Goal: Information Seeking & Learning: Learn about a topic

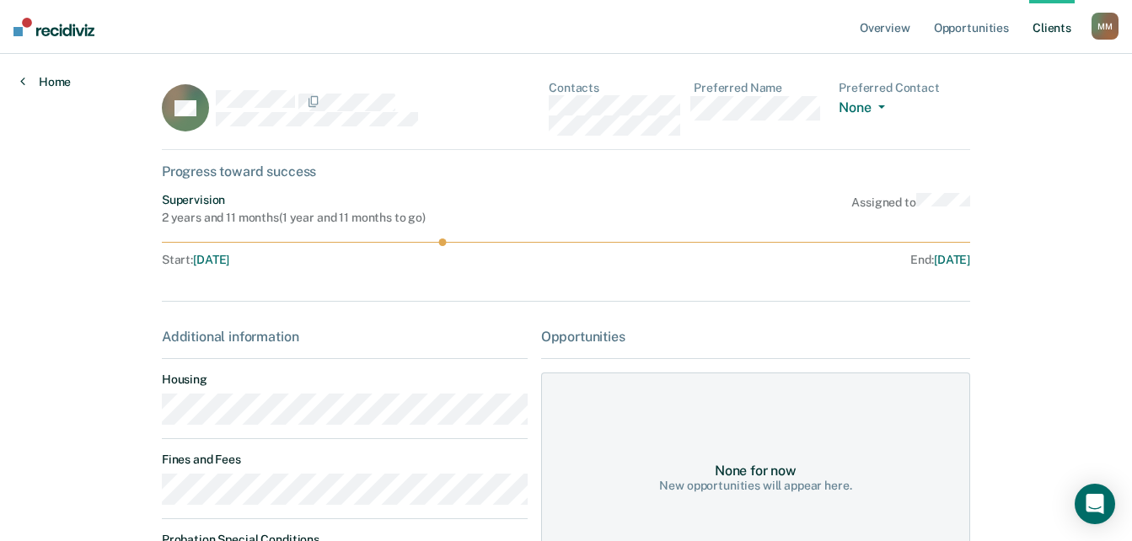
click at [29, 85] on link "Home" at bounding box center [45, 81] width 51 height 15
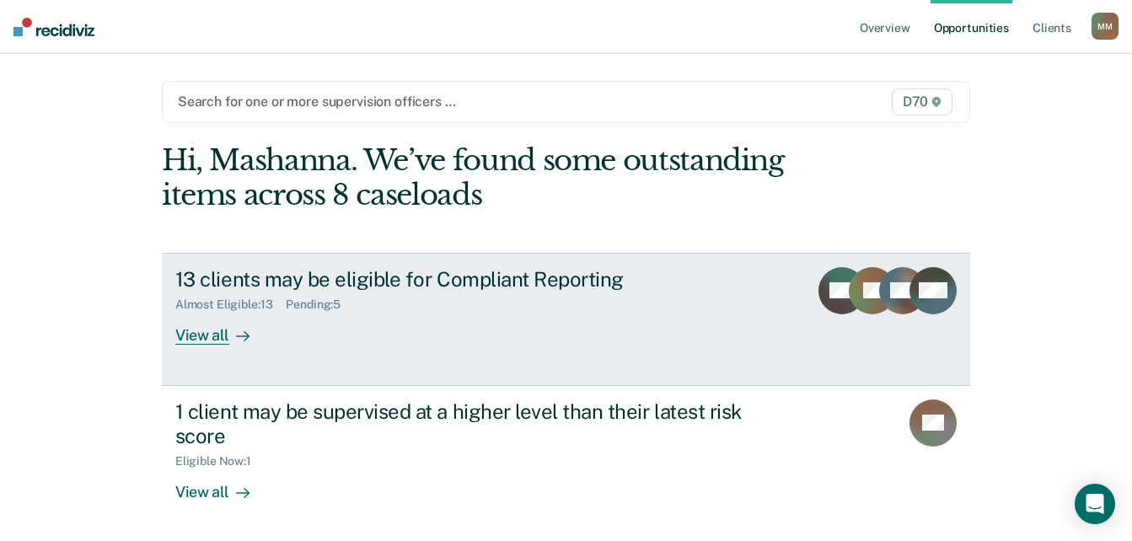
scroll to position [69, 0]
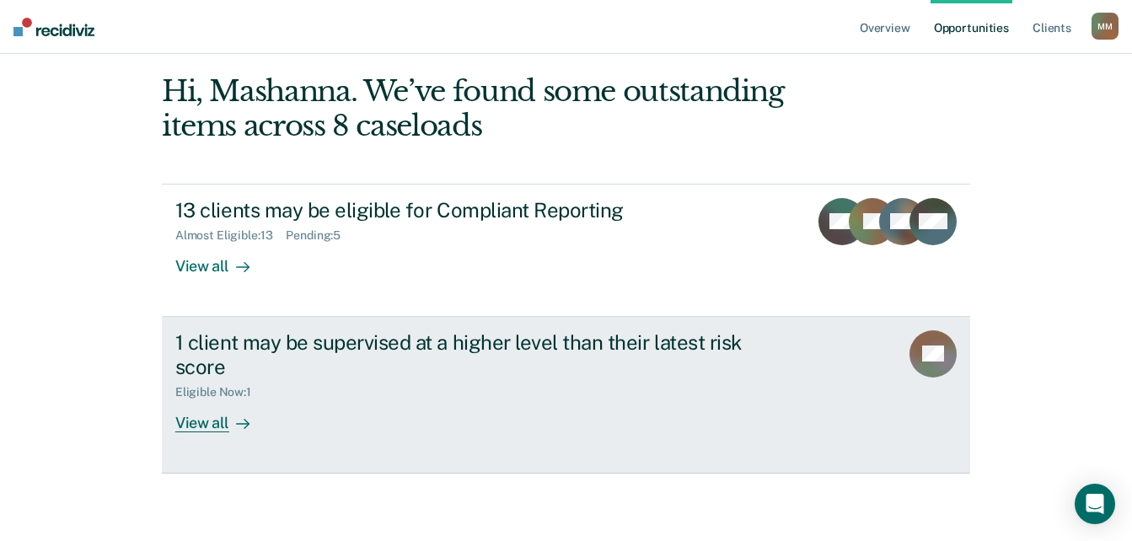
click at [190, 426] on div "View all" at bounding box center [222, 415] width 94 height 33
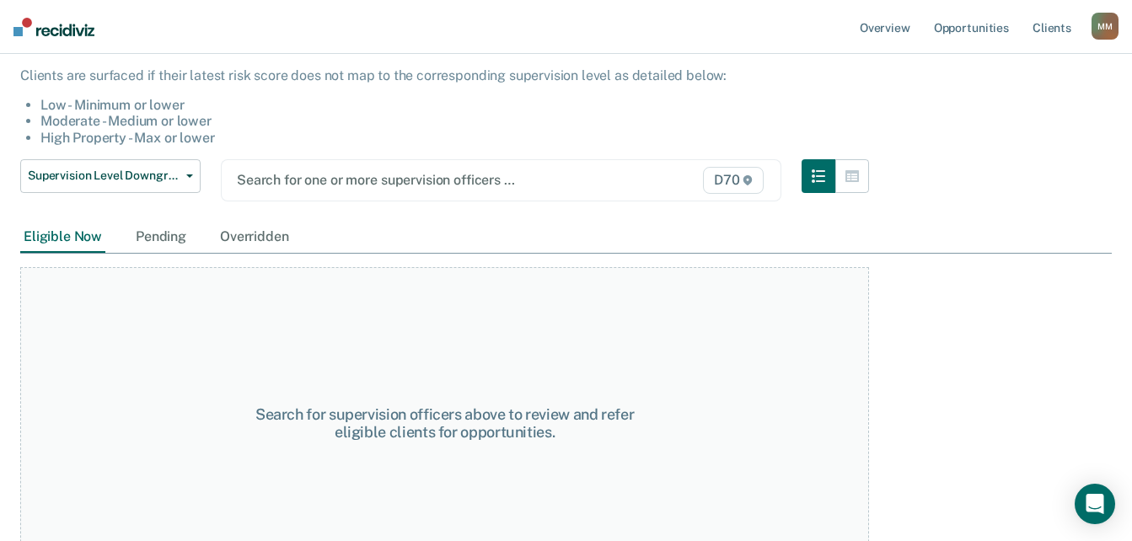
scroll to position [181, 0]
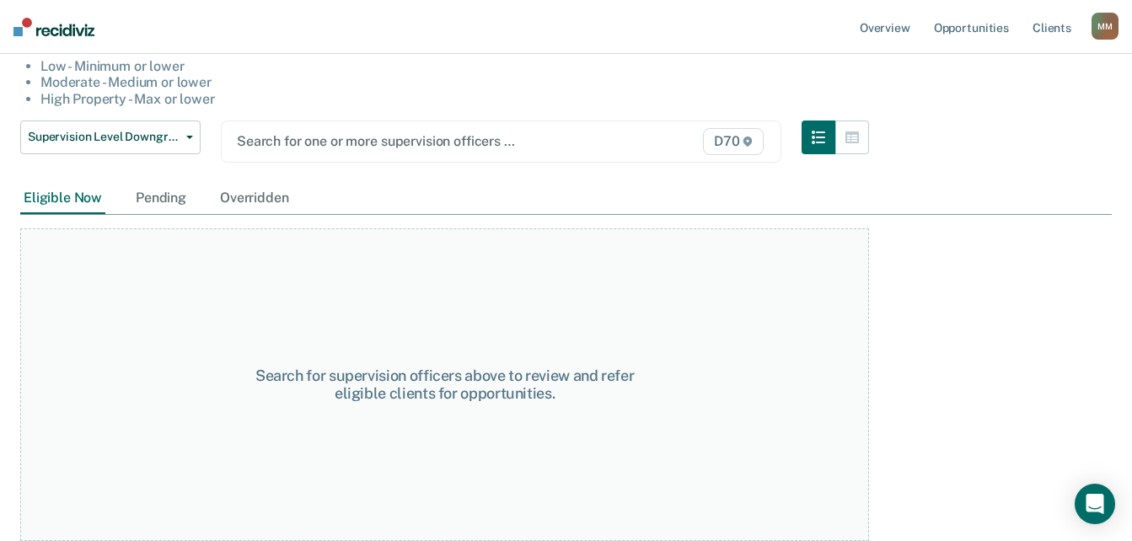
drag, startPoint x: 67, startPoint y: 201, endPoint x: 96, endPoint y: 206, distance: 29.9
click at [66, 201] on div "Eligible Now" at bounding box center [62, 198] width 85 height 31
click at [167, 210] on div "Pending" at bounding box center [160, 198] width 57 height 31
click at [267, 205] on div "Overridden" at bounding box center [254, 198] width 75 height 31
click at [62, 213] on div "Eligible Now" at bounding box center [62, 198] width 85 height 31
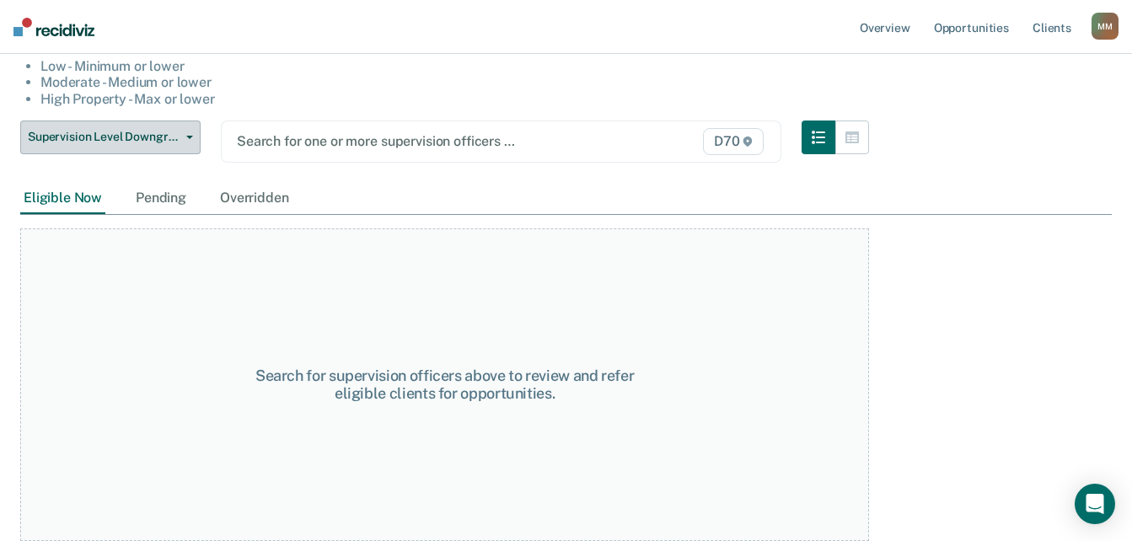
click at [104, 145] on button "Supervision Level Downgrade" at bounding box center [110, 138] width 180 height 34
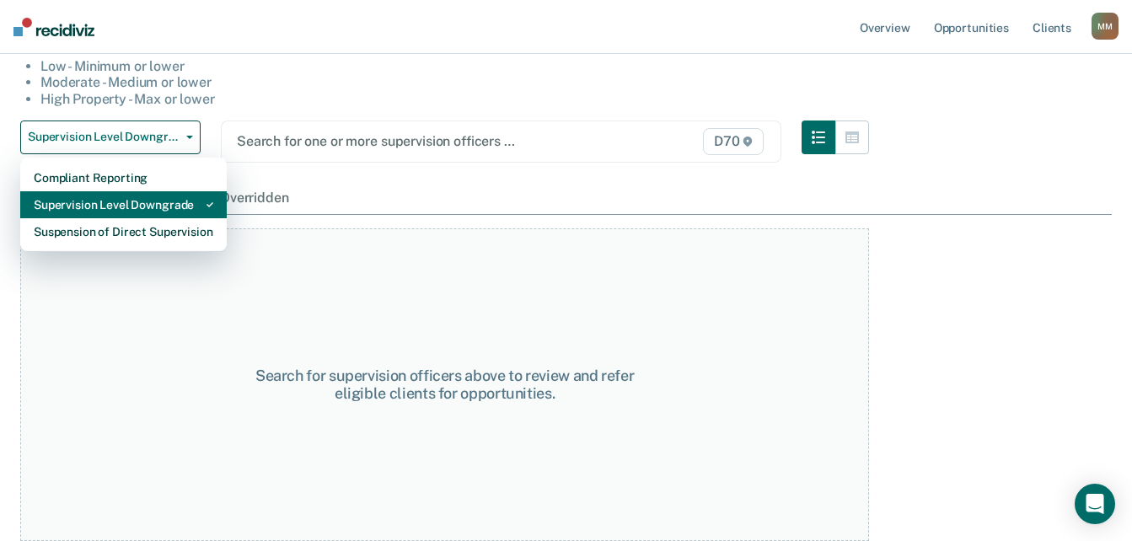
click at [104, 194] on div "Supervision Level Downgrade" at bounding box center [123, 204] width 179 height 27
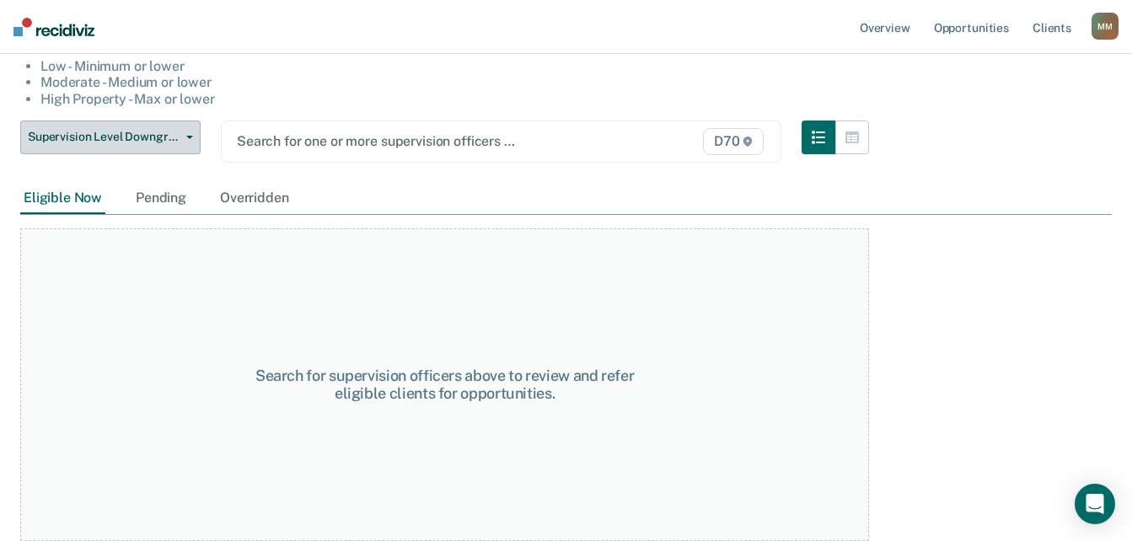
click at [176, 137] on span "Supervision Level Downgrade" at bounding box center [104, 137] width 152 height 14
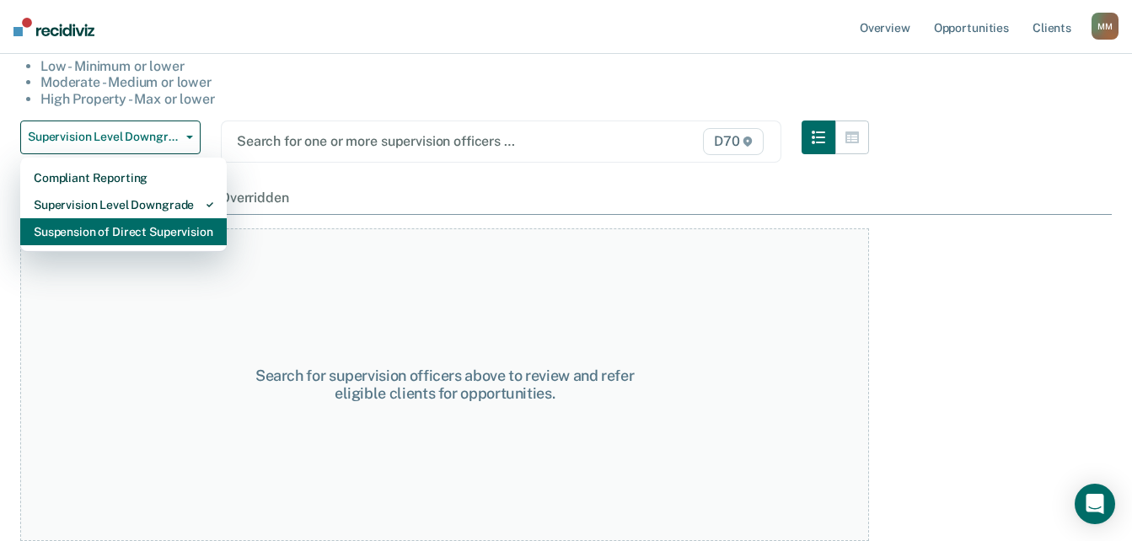
click at [141, 237] on div "Suspension of Direct Supervision" at bounding box center [123, 231] width 179 height 27
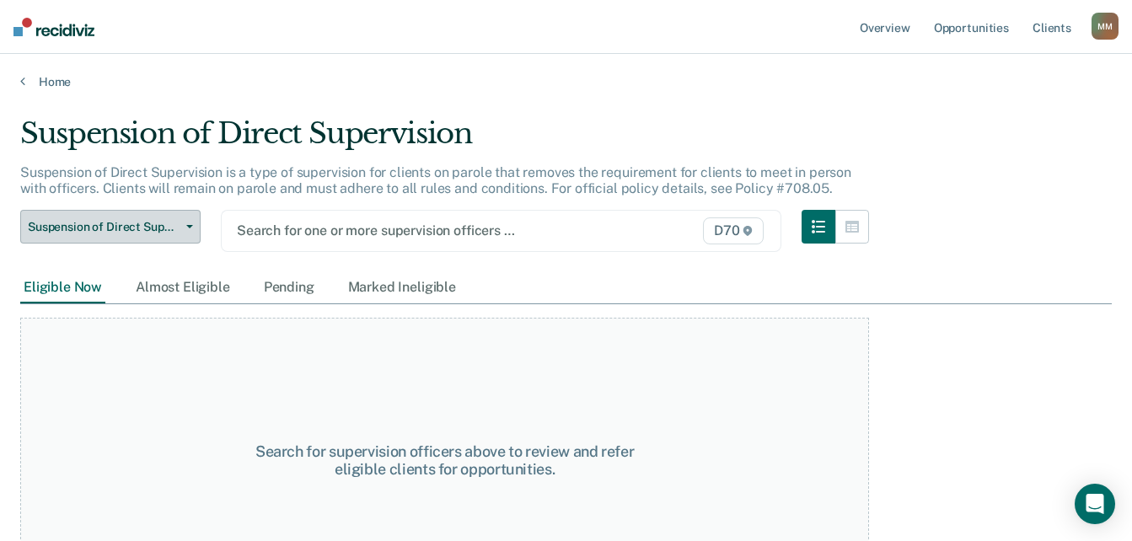
click at [144, 220] on span "Suspension of Direct Supervision" at bounding box center [104, 227] width 152 height 14
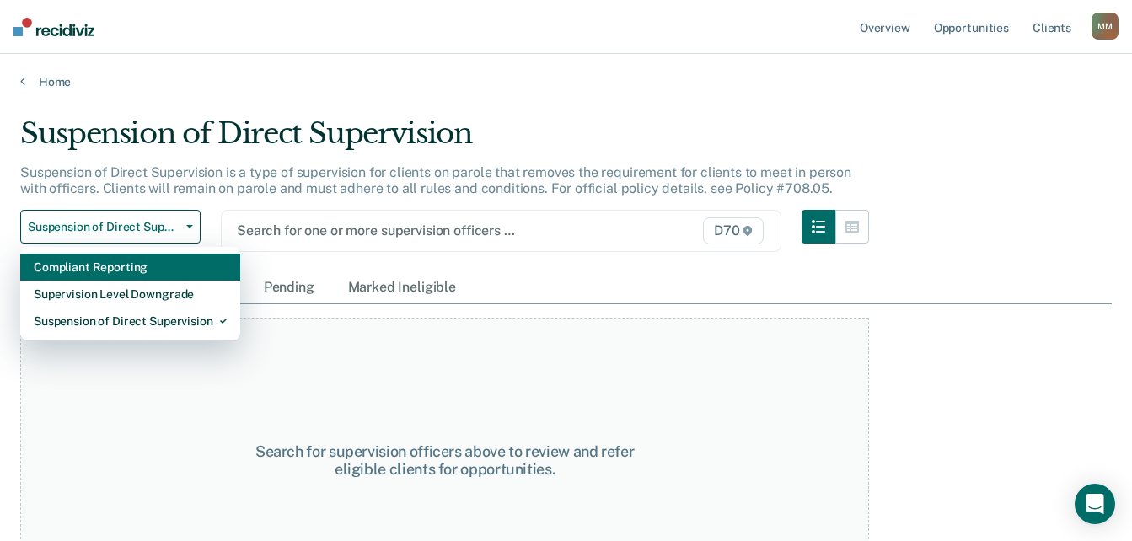
click at [94, 264] on div "Compliant Reporting" at bounding box center [130, 267] width 193 height 27
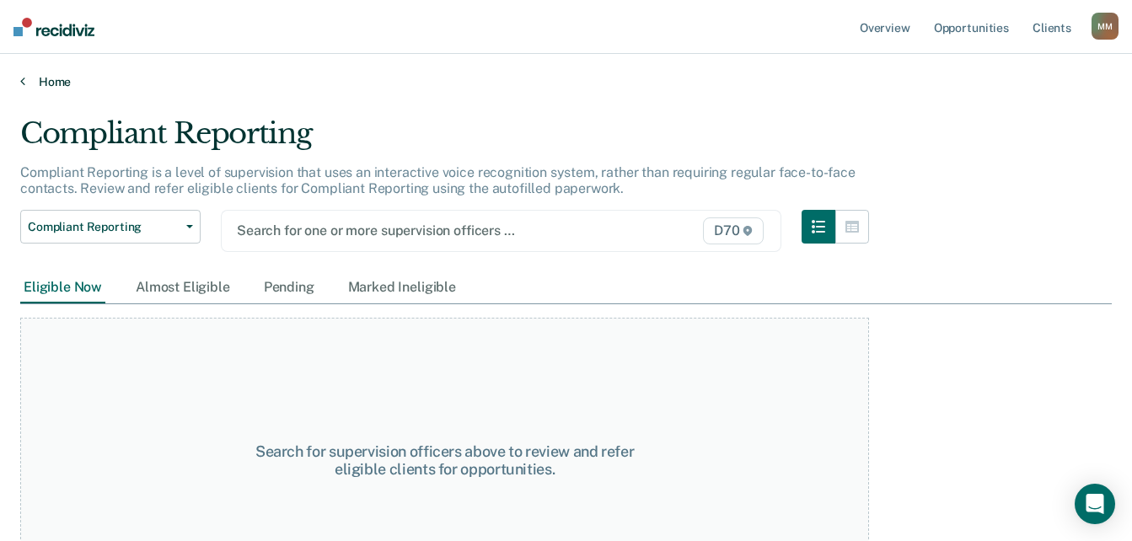
click at [30, 82] on link "Home" at bounding box center [565, 81] width 1091 height 15
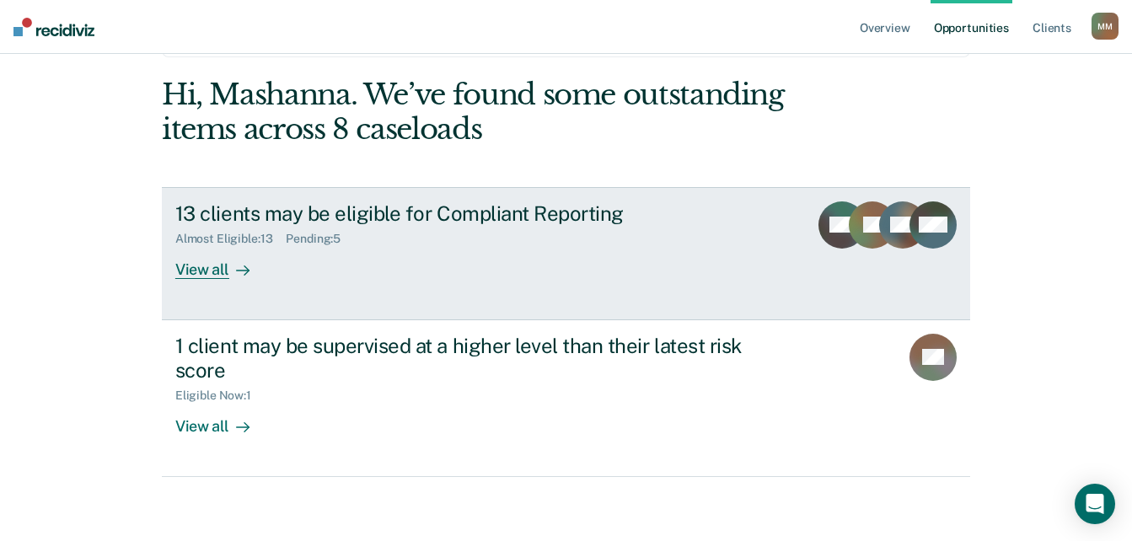
scroll to position [69, 0]
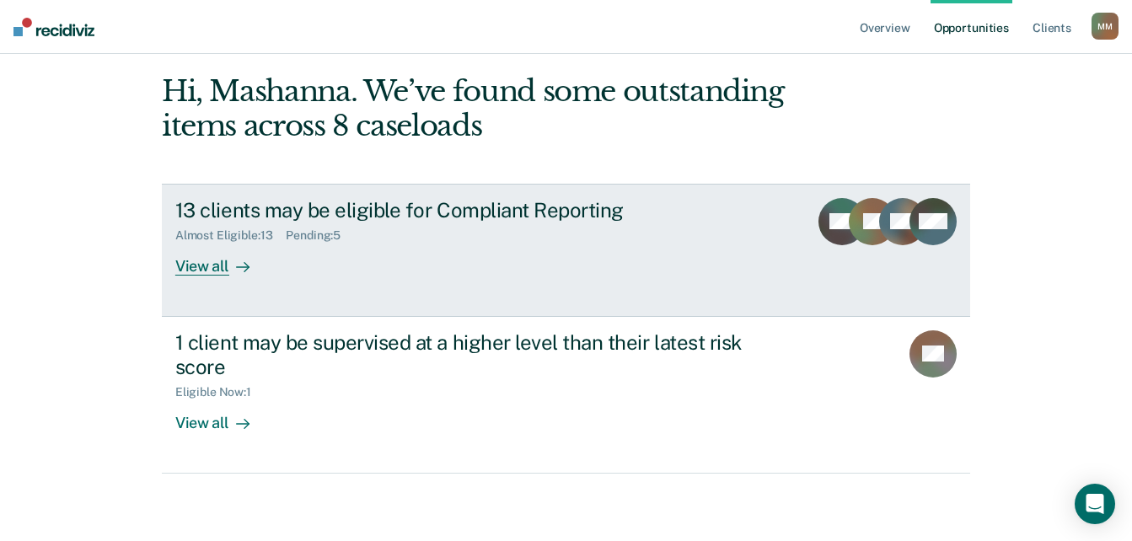
click at [198, 265] on div "View all" at bounding box center [222, 259] width 94 height 33
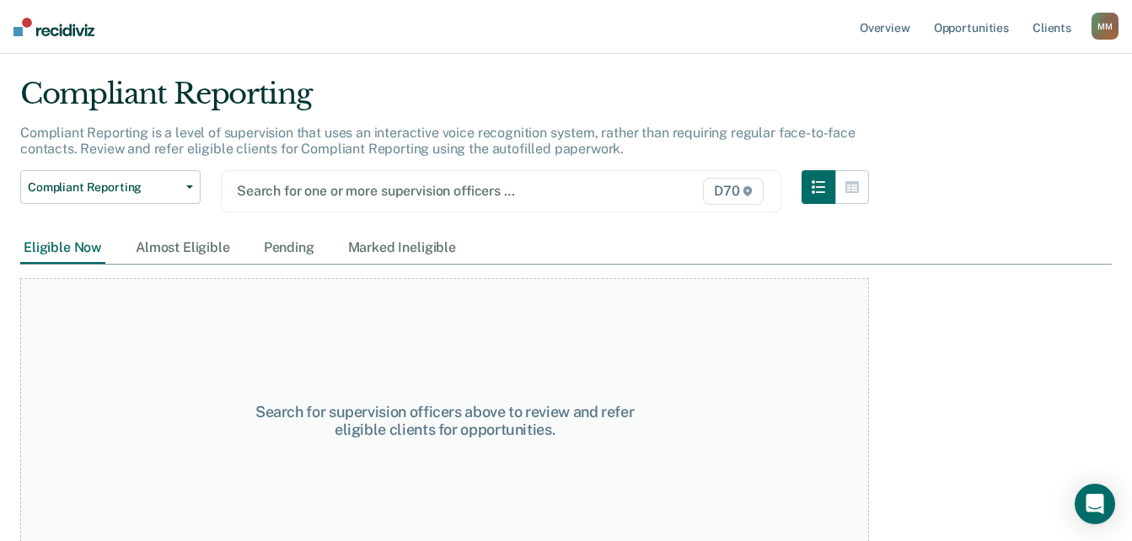
scroll to position [62, 0]
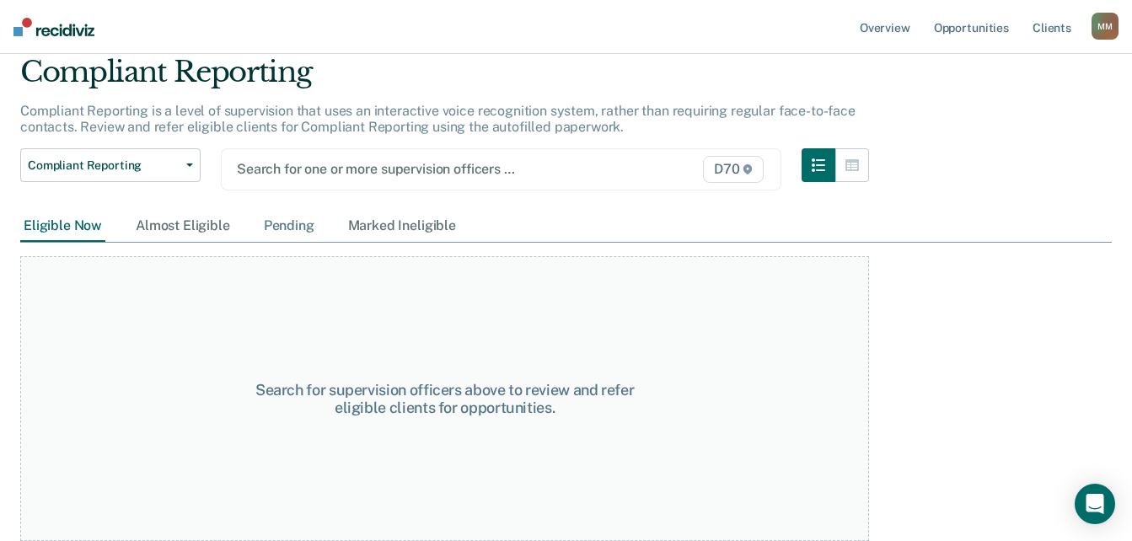
click at [302, 231] on div "Pending" at bounding box center [288, 226] width 57 height 31
click at [217, 222] on div "Almost Eligible" at bounding box center [182, 226] width 101 height 31
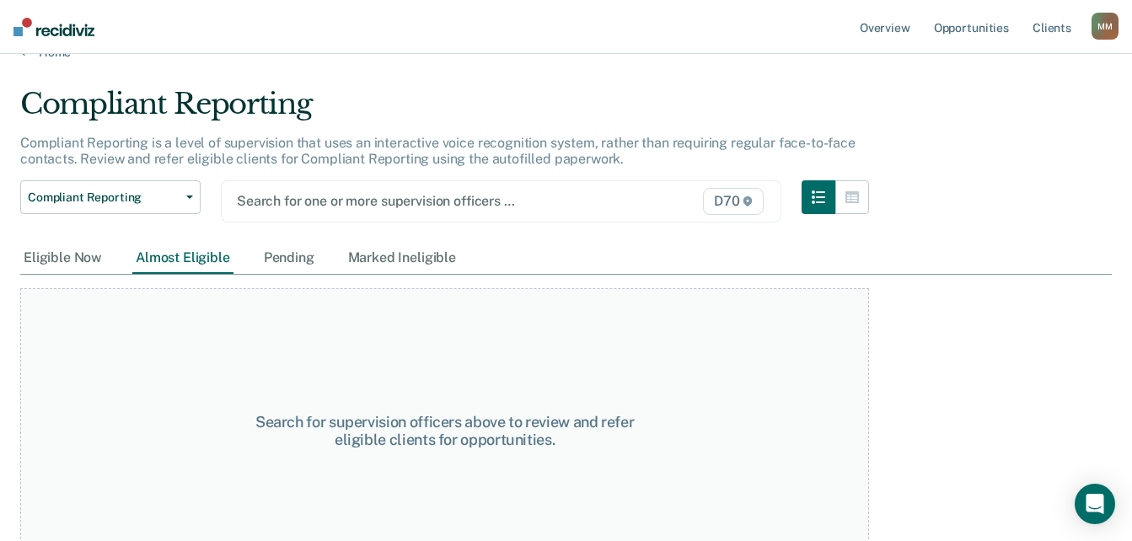
scroll to position [0, 0]
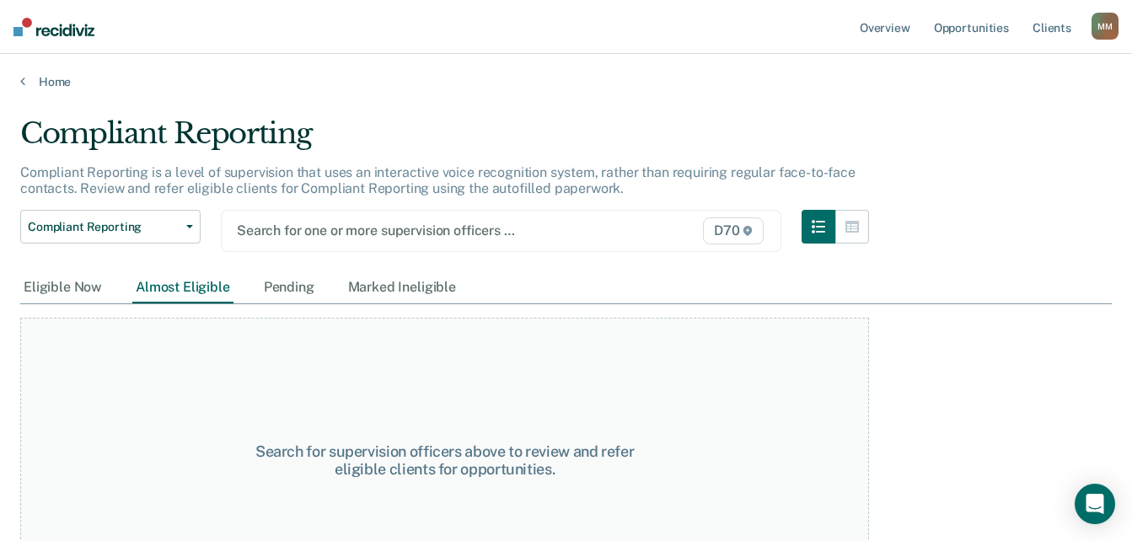
click at [321, 226] on div at bounding box center [421, 230] width 369 height 19
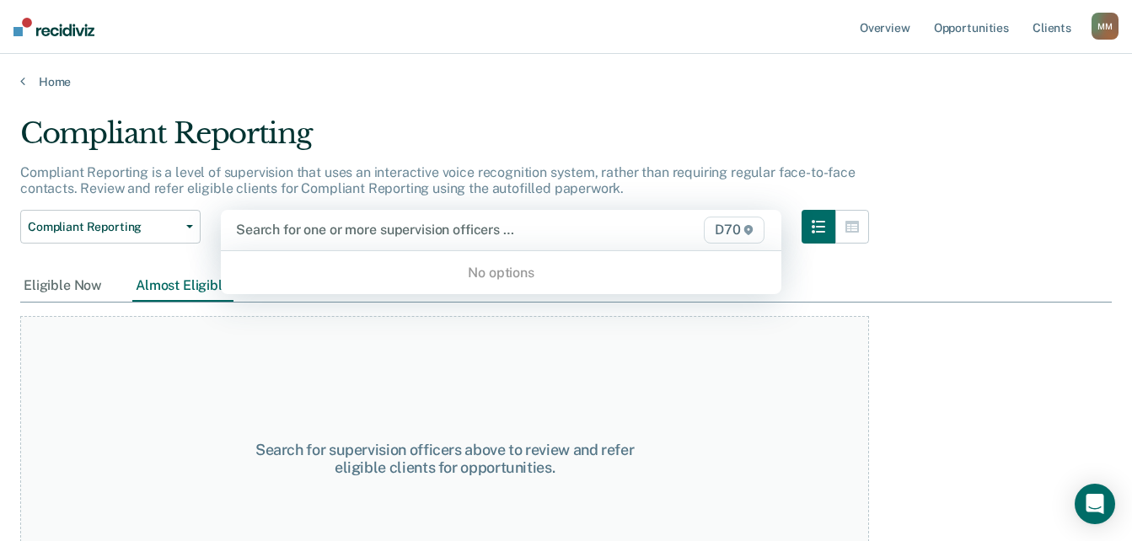
click at [606, 227] on div at bounding box center [421, 229] width 370 height 19
type input "ash"
click at [509, 278] on div "No options" at bounding box center [501, 272] width 560 height 29
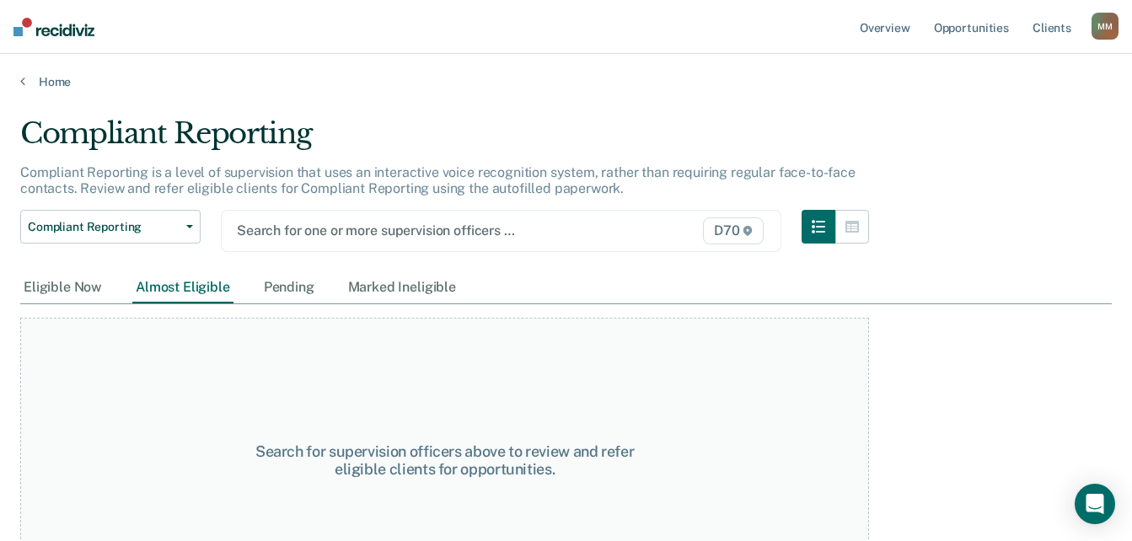
click at [262, 247] on div "Search for one or more supervision officers … D70" at bounding box center [501, 231] width 560 height 42
click at [402, 228] on div at bounding box center [421, 230] width 369 height 19
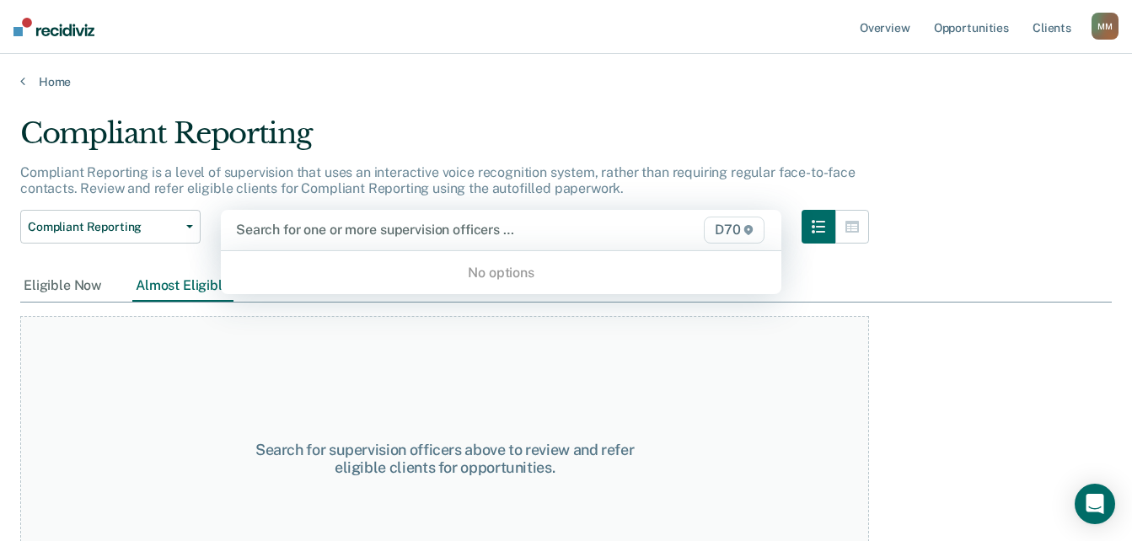
drag, startPoint x: 637, startPoint y: 293, endPoint x: 680, endPoint y: 313, distance: 47.1
click at [639, 295] on div "Compliant Reporting Compliant Reporting is a level of supervision that uses an …" at bounding box center [565, 265] width 1091 height 298
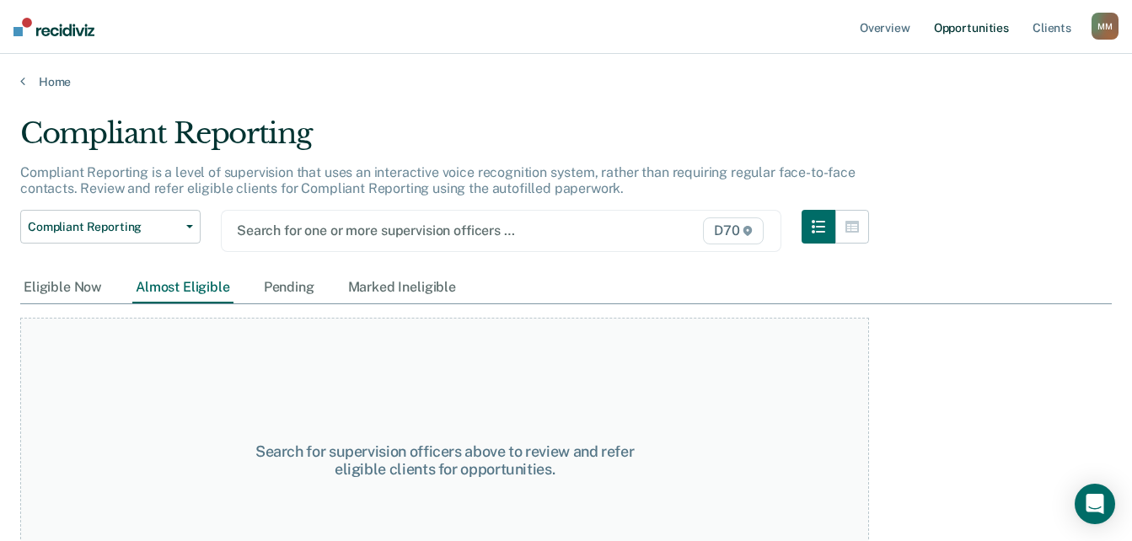
click at [984, 33] on link "Opportunities" at bounding box center [971, 27] width 82 height 54
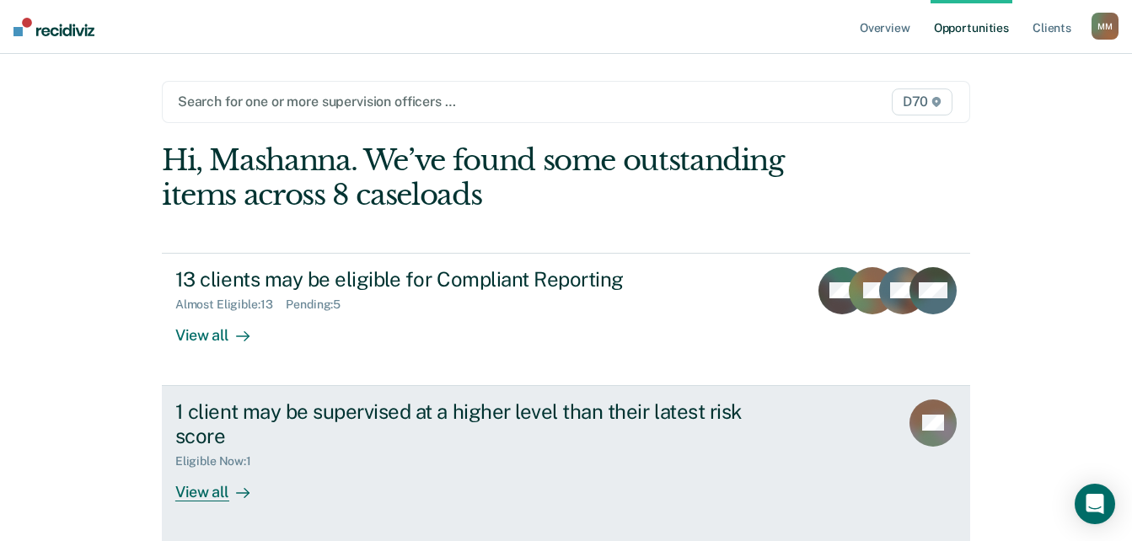
scroll to position [69, 0]
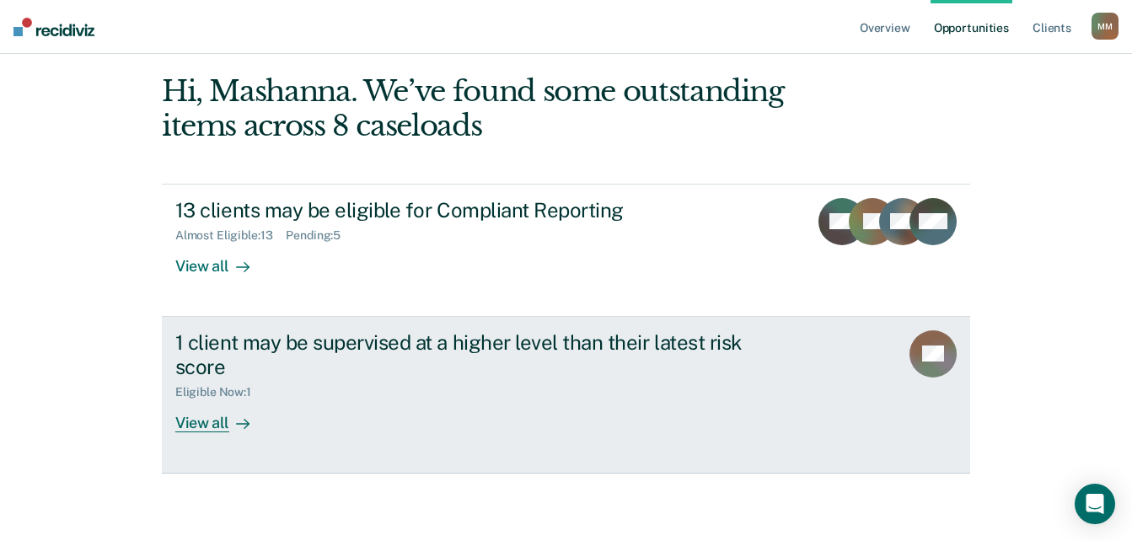
click at [196, 427] on div "View all" at bounding box center [222, 415] width 94 height 33
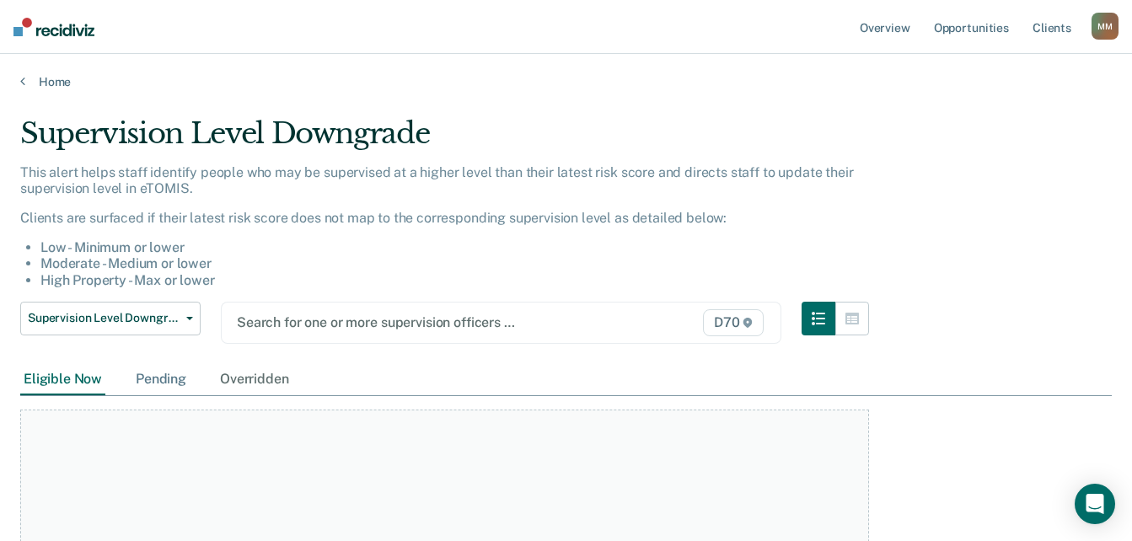
click at [161, 365] on div "Supervision Level Downgrade This alert helps staff identify people who may be s…" at bounding box center [565, 279] width 1091 height 326
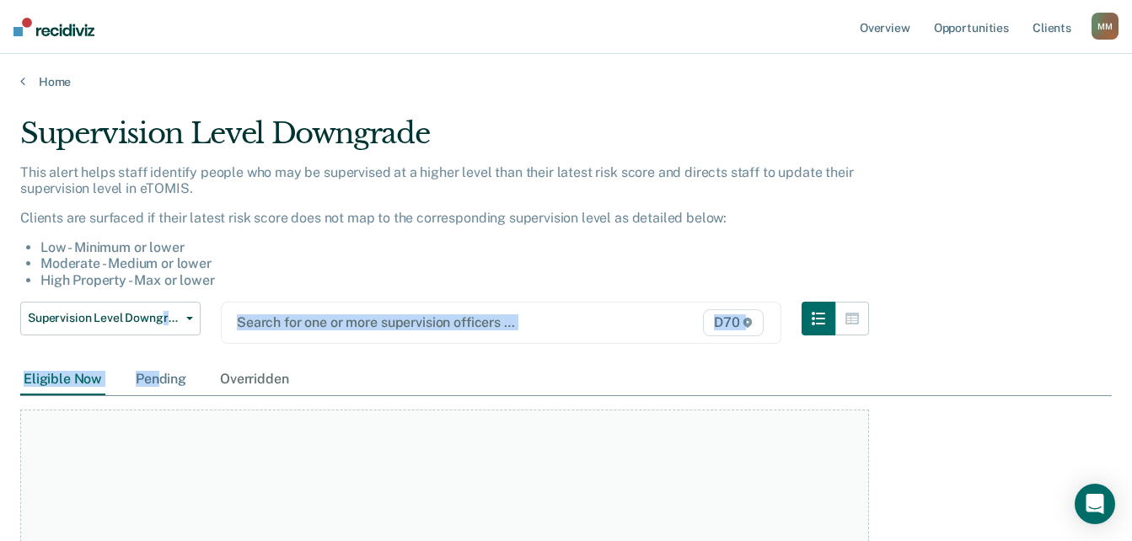
click at [161, 378] on div "Pending" at bounding box center [160, 379] width 57 height 31
